Goal: Check status: Check status

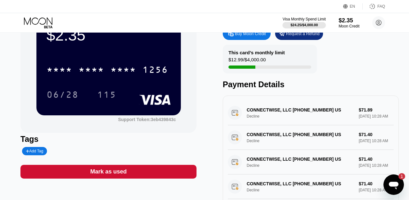
scroll to position [37, 0]
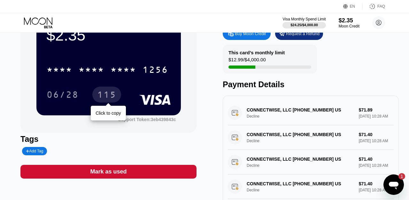
click at [105, 97] on div "115" at bounding box center [106, 95] width 19 height 10
